Goal: Navigation & Orientation: Go to known website

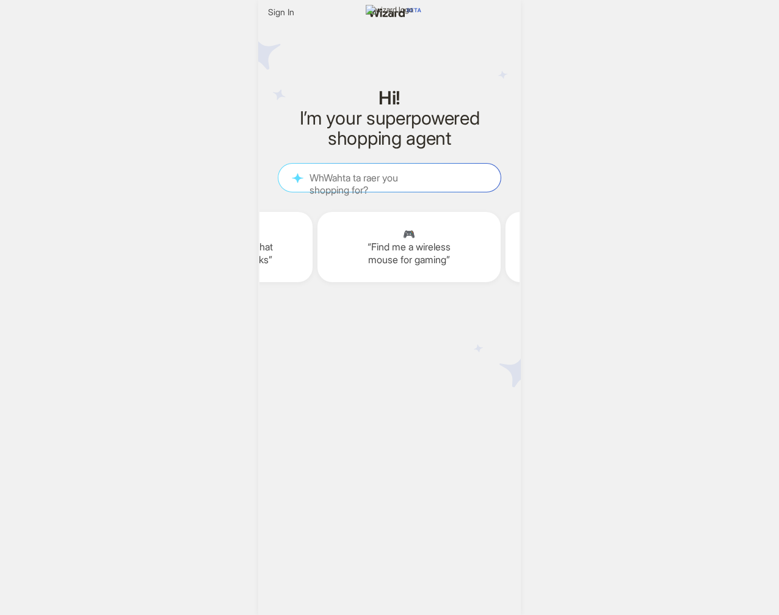
click at [117, 258] on div "Sign In Hi! I’m your superpowered shopping agent What are you shopping for? WhW…" at bounding box center [389, 307] width 779 height 615
click at [150, 260] on div "Sign In Hi! I’m your superpowered shopping agent What are you shopping for? WhW…" at bounding box center [389, 307] width 779 height 615
click at [217, 228] on div "Sign In Hi! I’m your superpowered shopping agent What are you shopping for? WhW…" at bounding box center [389, 307] width 779 height 615
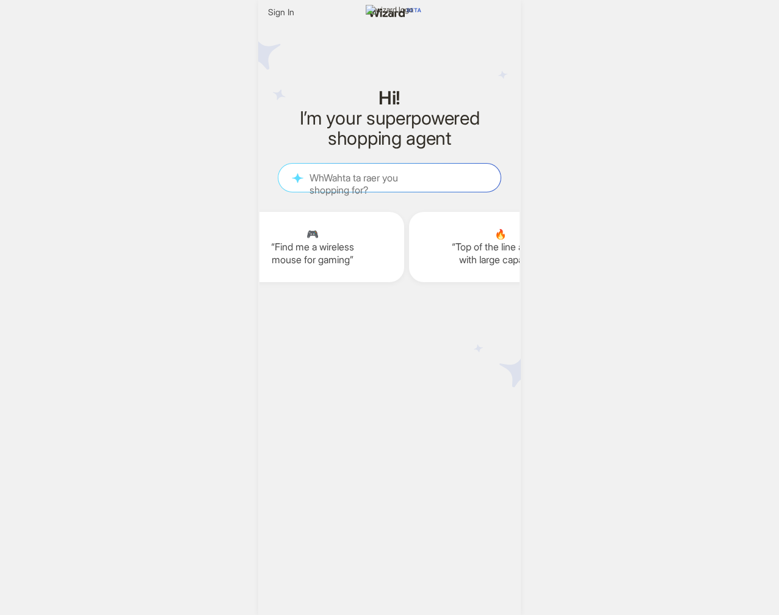
scroll to position [0, 1735]
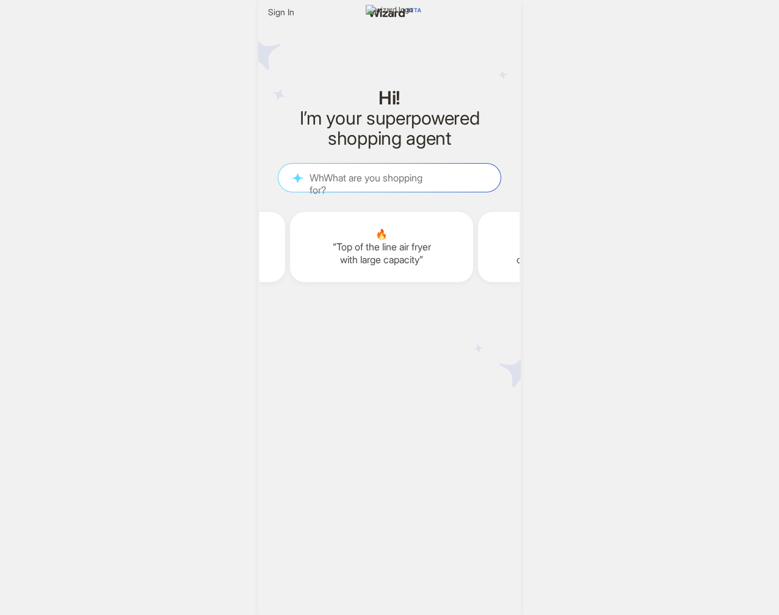
scroll to position [0, 1854]
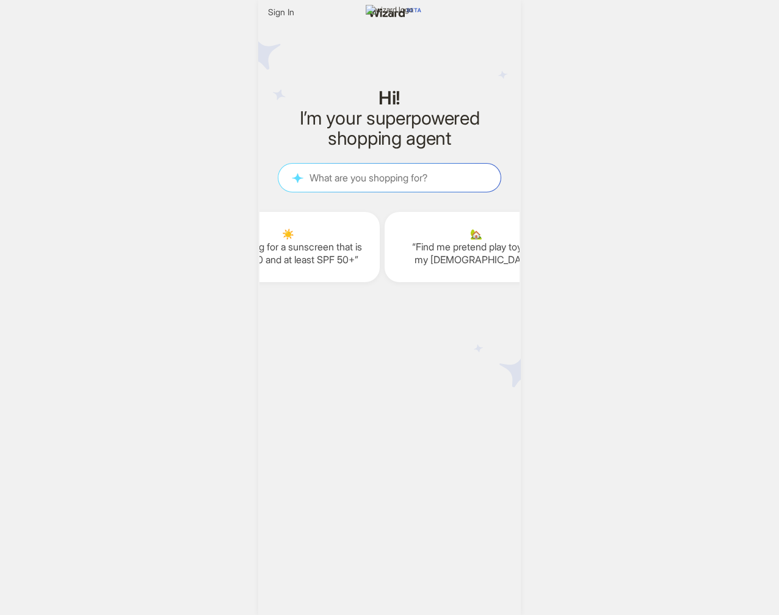
scroll to position [0, 1575]
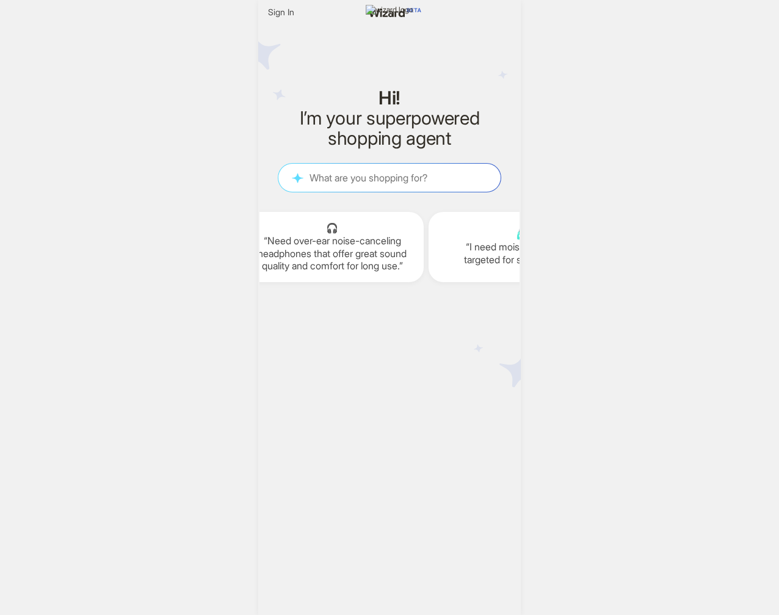
scroll to position [0, 2092]
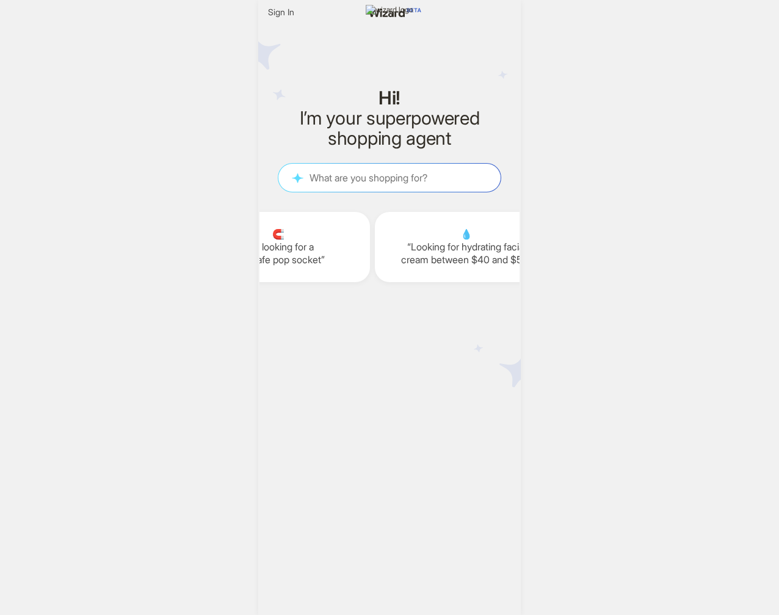
scroll to position [0, 2146]
